Goal: Task Accomplishment & Management: Manage account settings

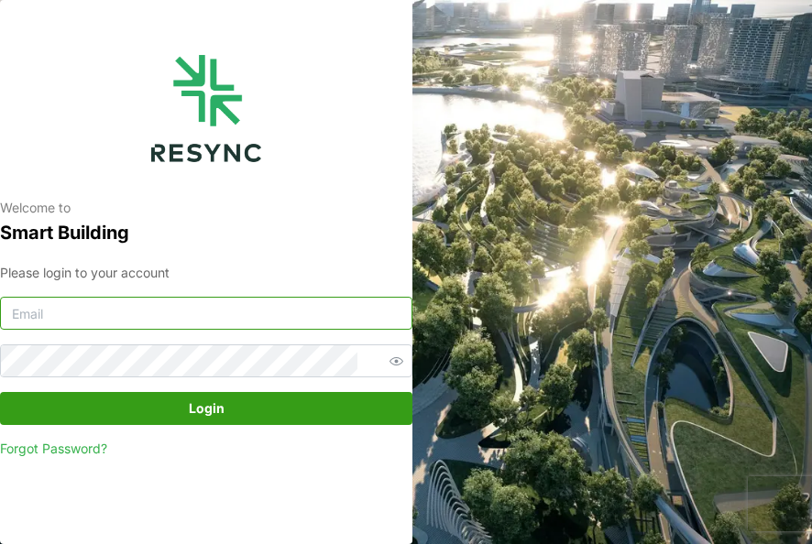
click at [70, 312] on input at bounding box center [206, 313] width 412 height 33
type input "[EMAIL_ADDRESS][PERSON_NAME][DOMAIN_NAME]"
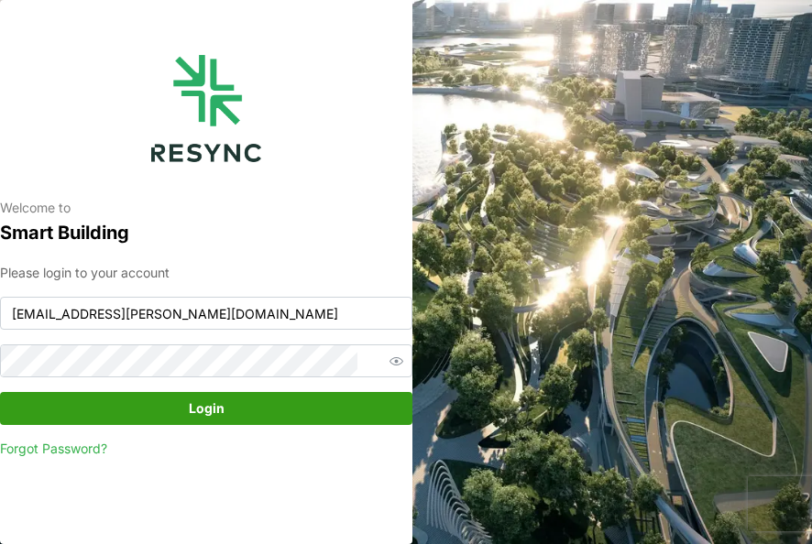
click at [89, 415] on span "Login" at bounding box center [205, 408] width 377 height 31
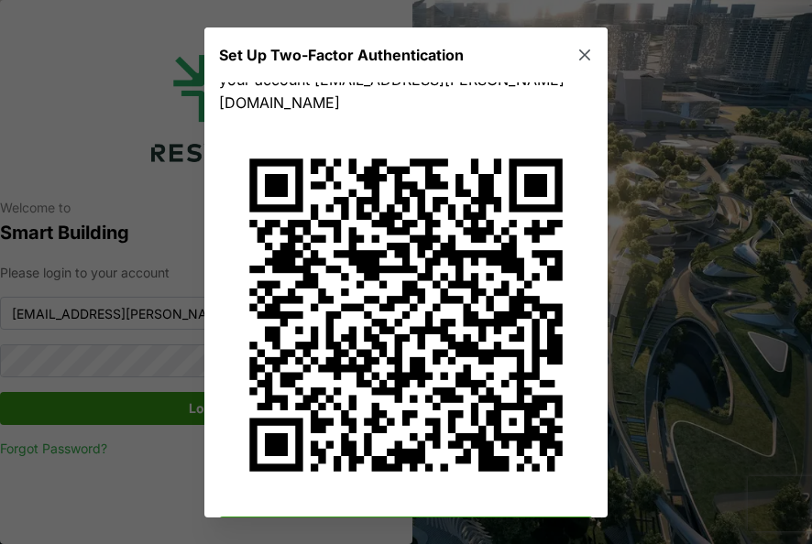
scroll to position [47, 0]
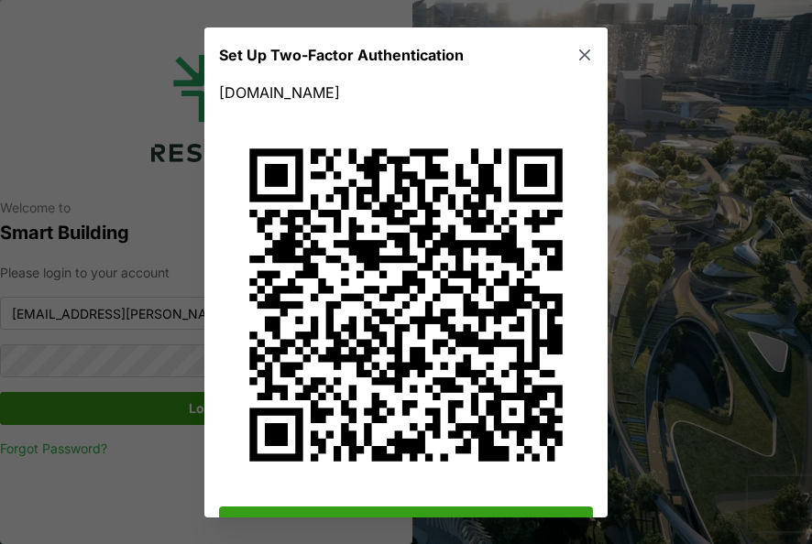
click at [468, 508] on span "Done" at bounding box center [405, 523] width 339 height 31
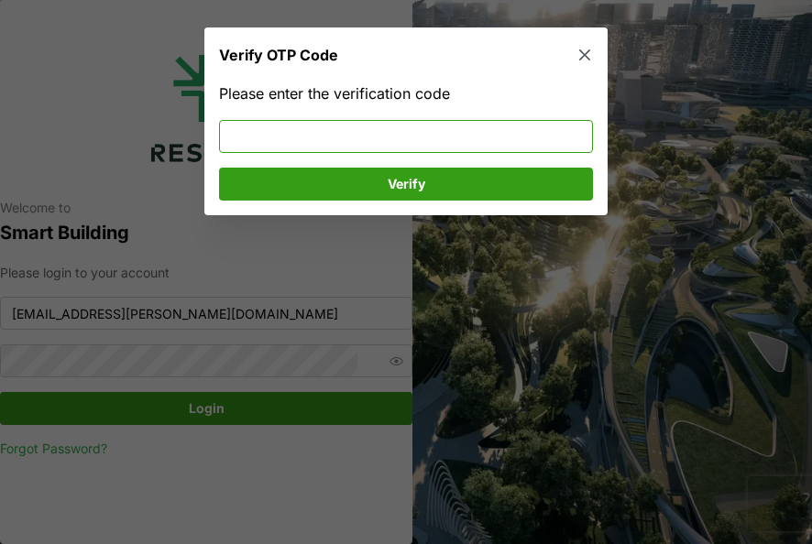
click at [392, 122] on input at bounding box center [406, 135] width 374 height 33
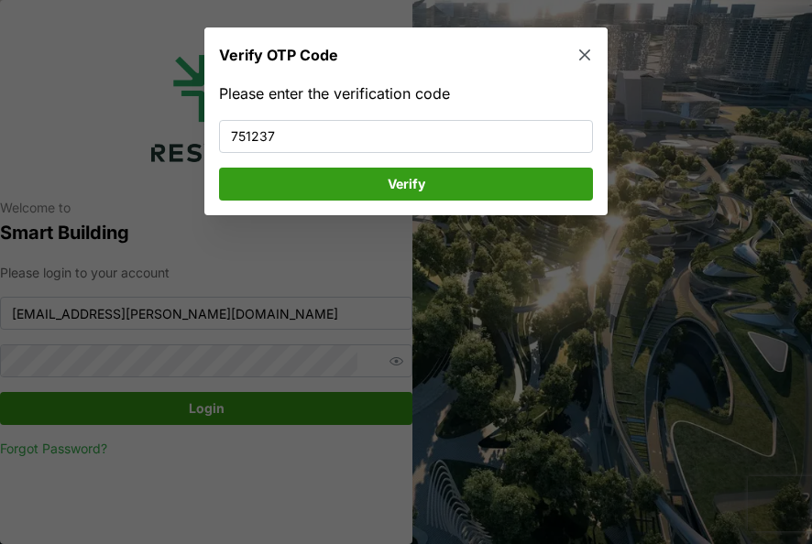
click at [410, 179] on span "Verify" at bounding box center [407, 183] width 38 height 31
click at [538, 180] on span "Verify" at bounding box center [405, 183] width 339 height 31
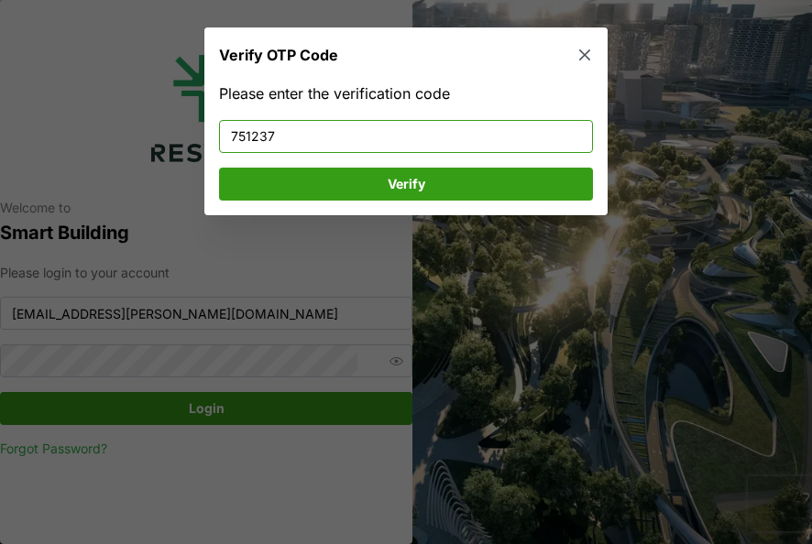
click at [301, 140] on input "751237" at bounding box center [406, 135] width 374 height 33
type input "7"
type input "627237"
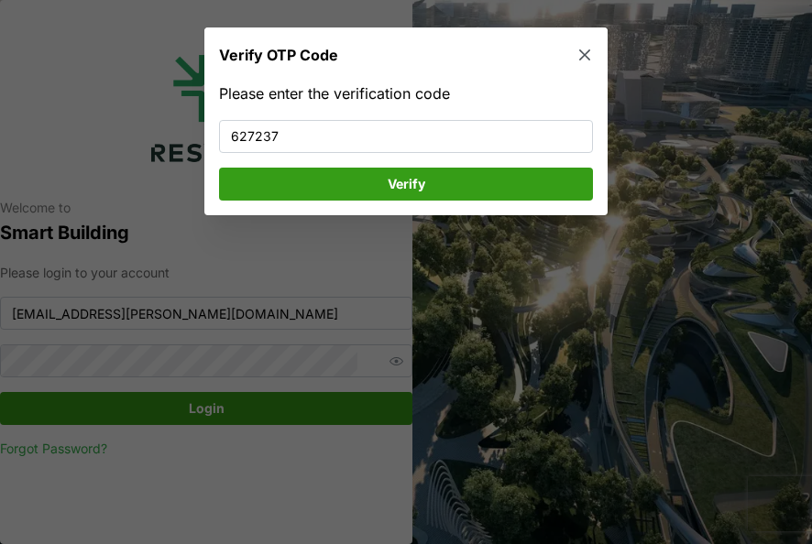
click at [304, 169] on span "Verify" at bounding box center [405, 183] width 339 height 31
